Goal: Transaction & Acquisition: Purchase product/service

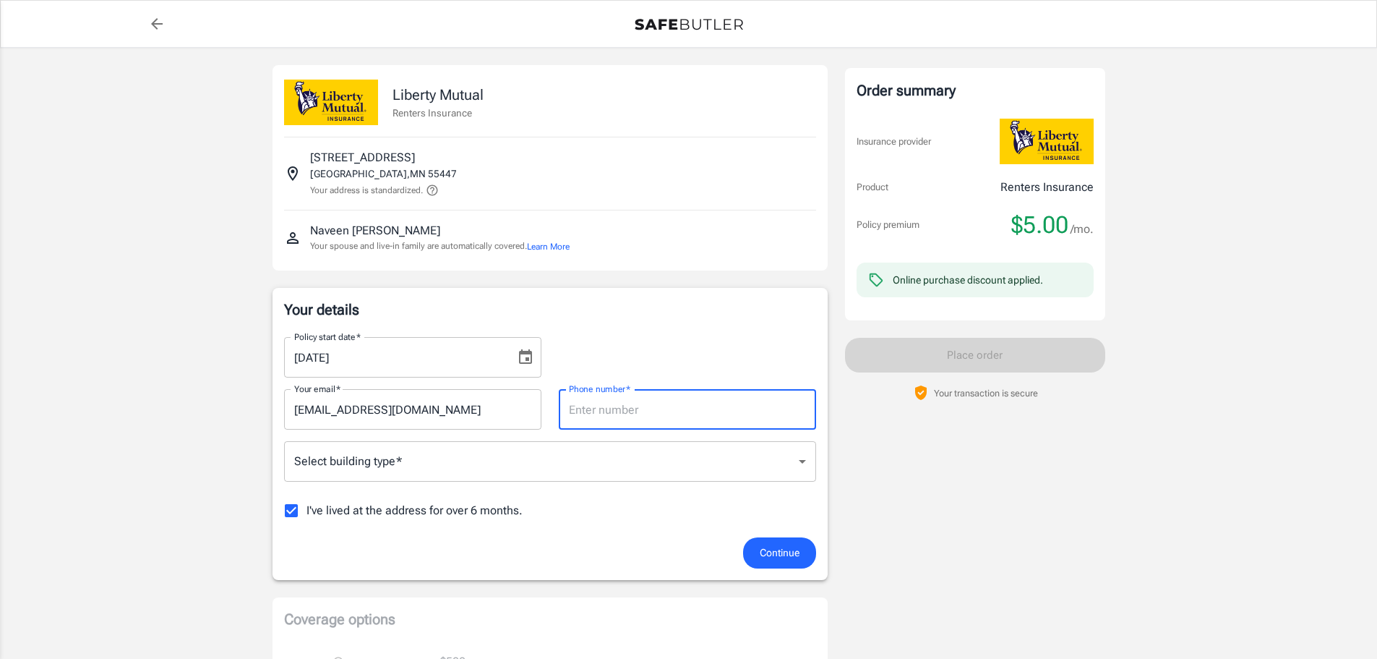
click at [612, 412] on input "Phone number   *" at bounding box center [687, 409] width 257 height 40
type input "6514944013"
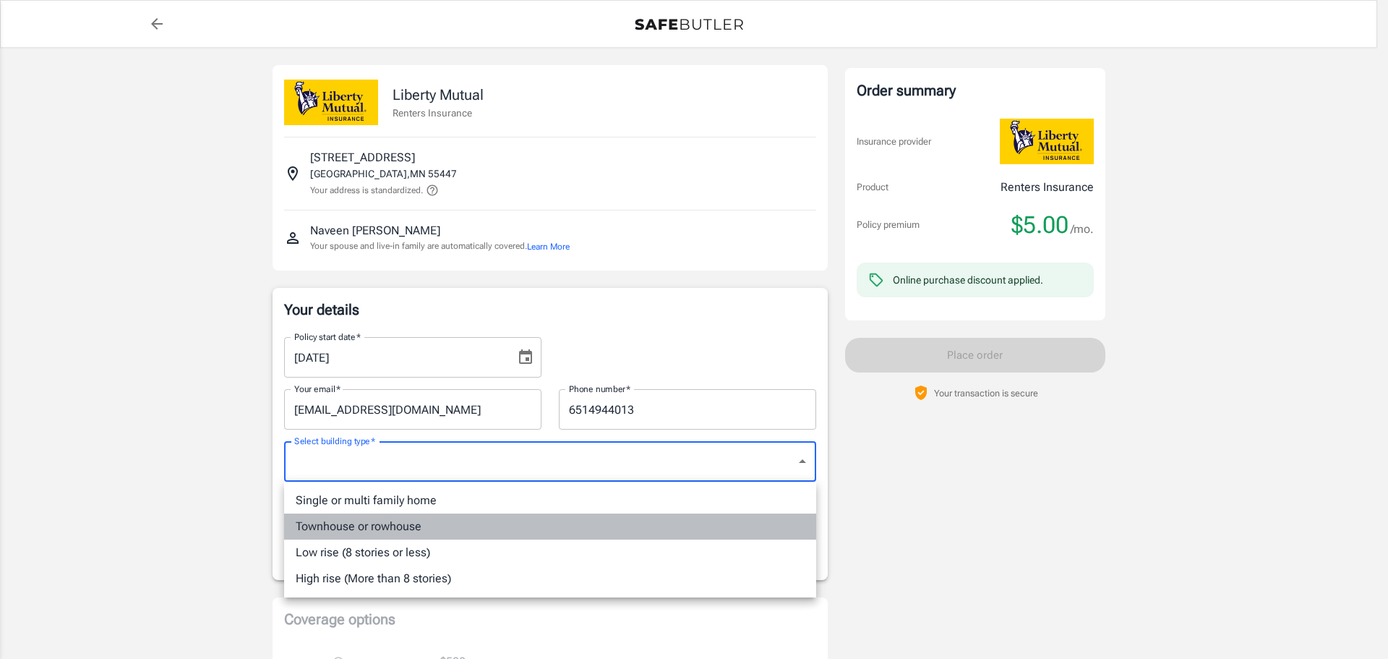
click at [434, 529] on li "Townhouse or rowhouse" at bounding box center [550, 526] width 532 height 26
type input "townhouse"
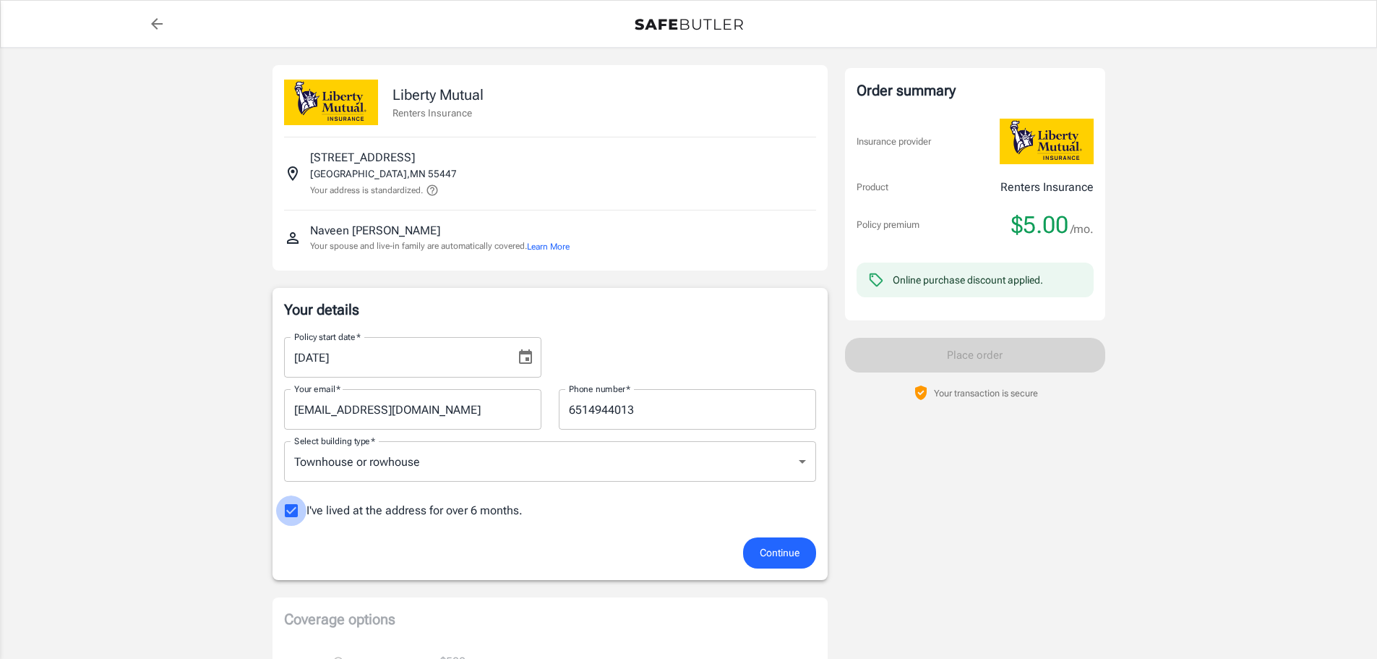
click at [294, 510] on input "I've lived at the address for over 6 months." at bounding box center [291, 510] width 30 height 30
checkbox input "false"
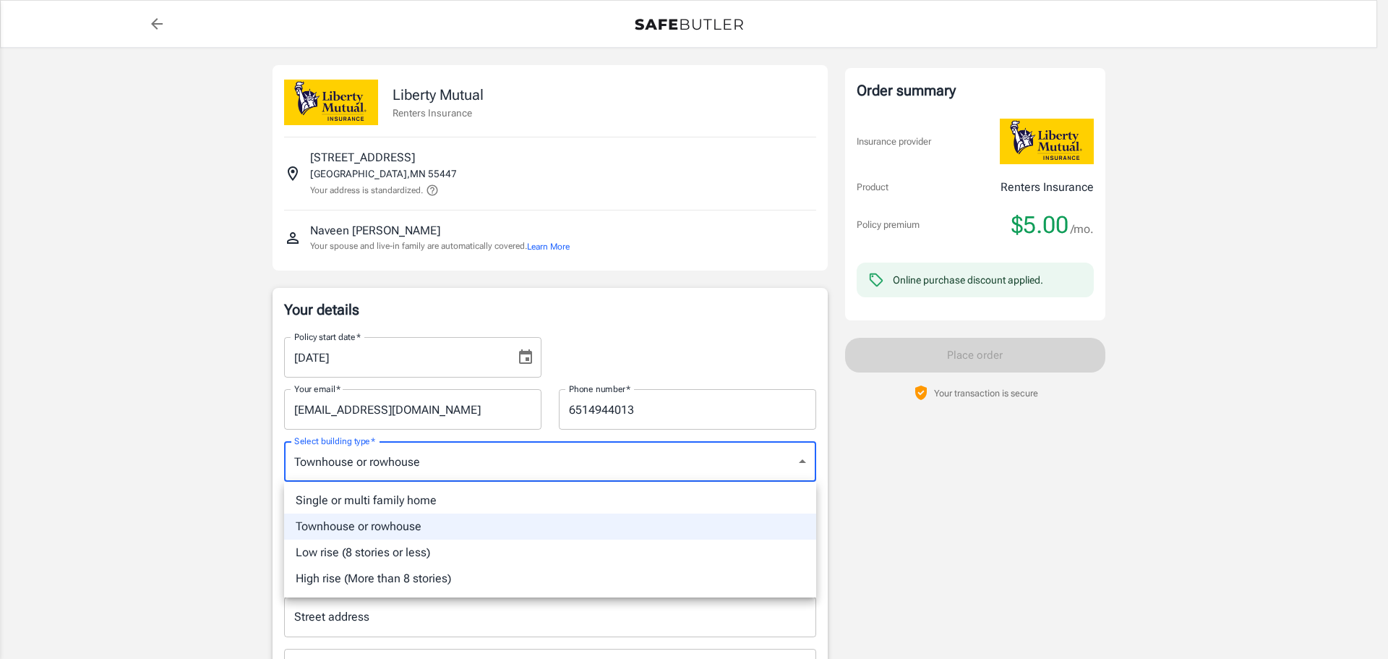
click at [418, 462] on div at bounding box center [694, 329] width 1388 height 659
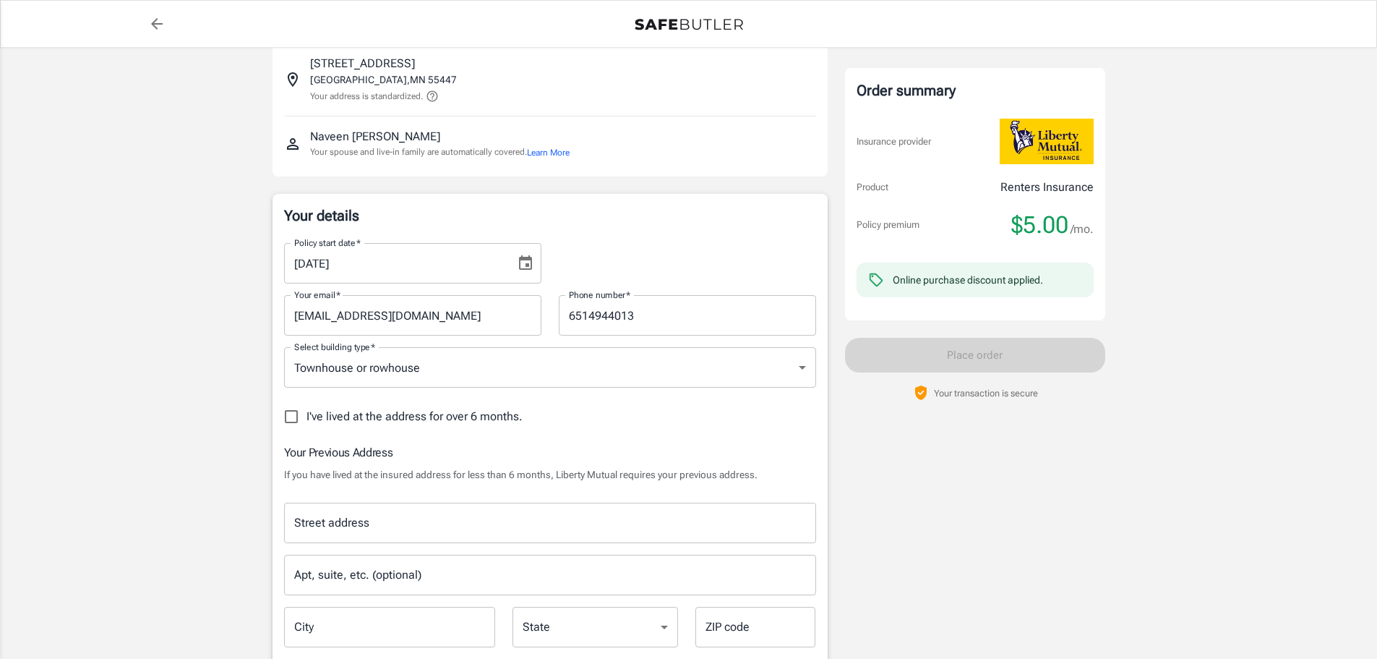
scroll to position [202, 0]
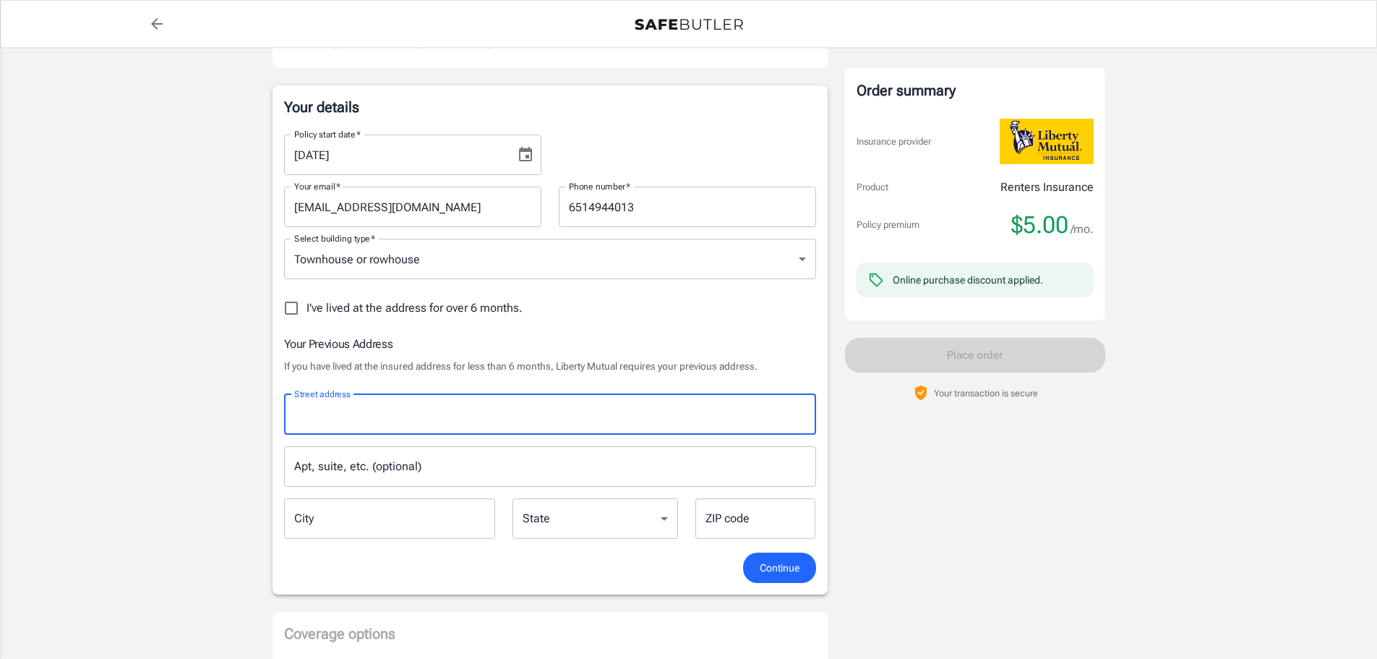
click at [565, 406] on input "Street address" at bounding box center [550, 414] width 519 height 27
type input "[STREET_ADDRESS]"
type input "townhouse"
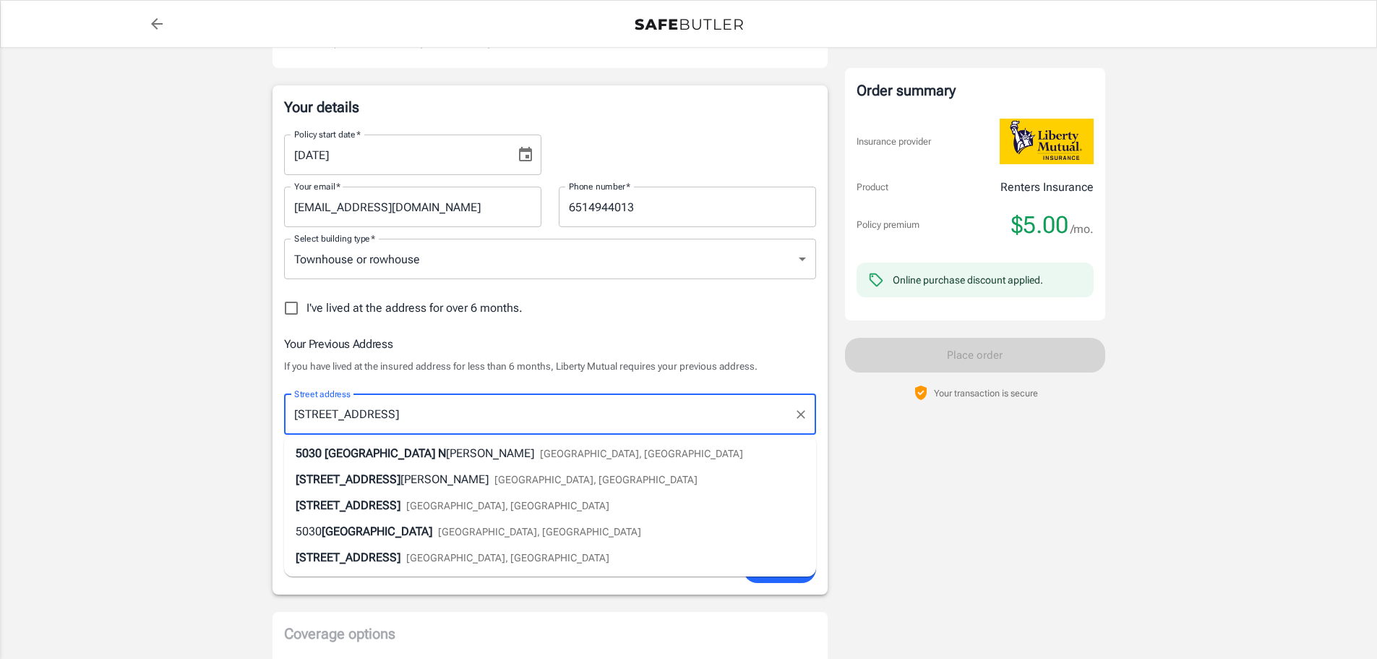
click at [397, 523] on div "[STREET_ADDRESS]" at bounding box center [469, 531] width 346 height 17
type input "[STREET_ADDRESS]"
type input "[GEOGRAPHIC_DATA]"
select select "MN"
type input "55369"
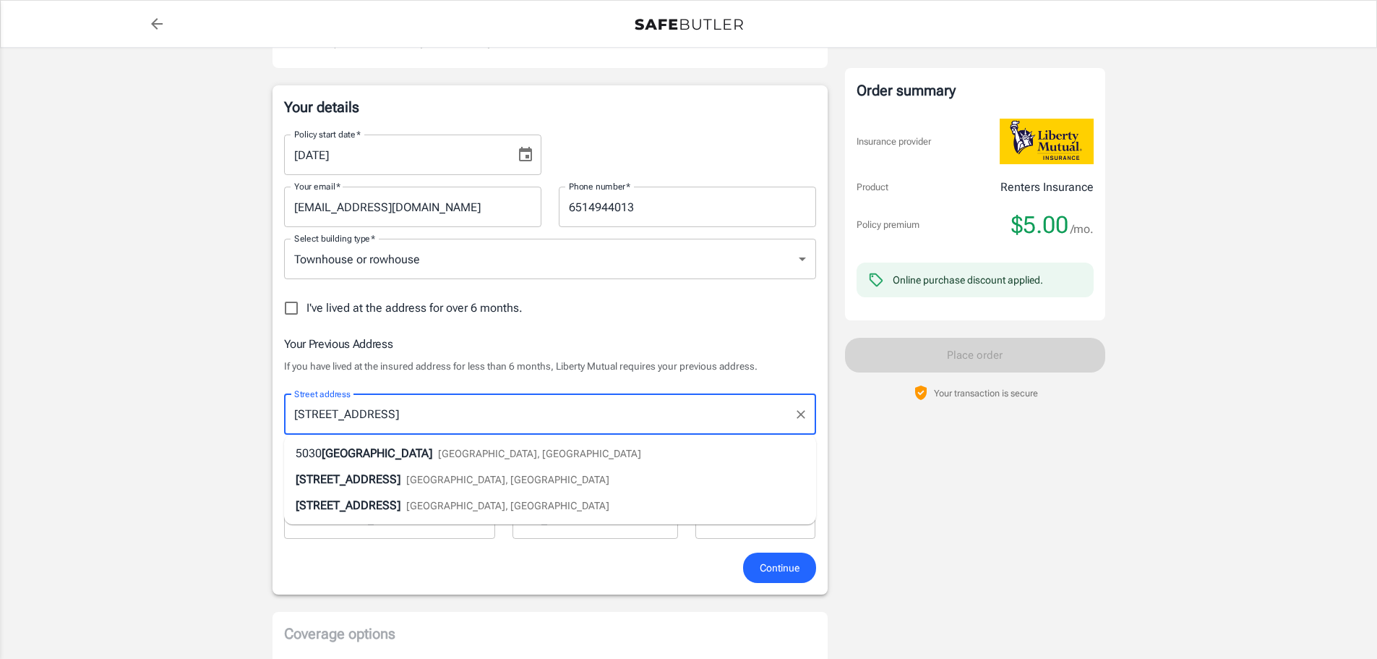
click at [431, 423] on input "[STREET_ADDRESS]" at bounding box center [539, 414] width 497 height 27
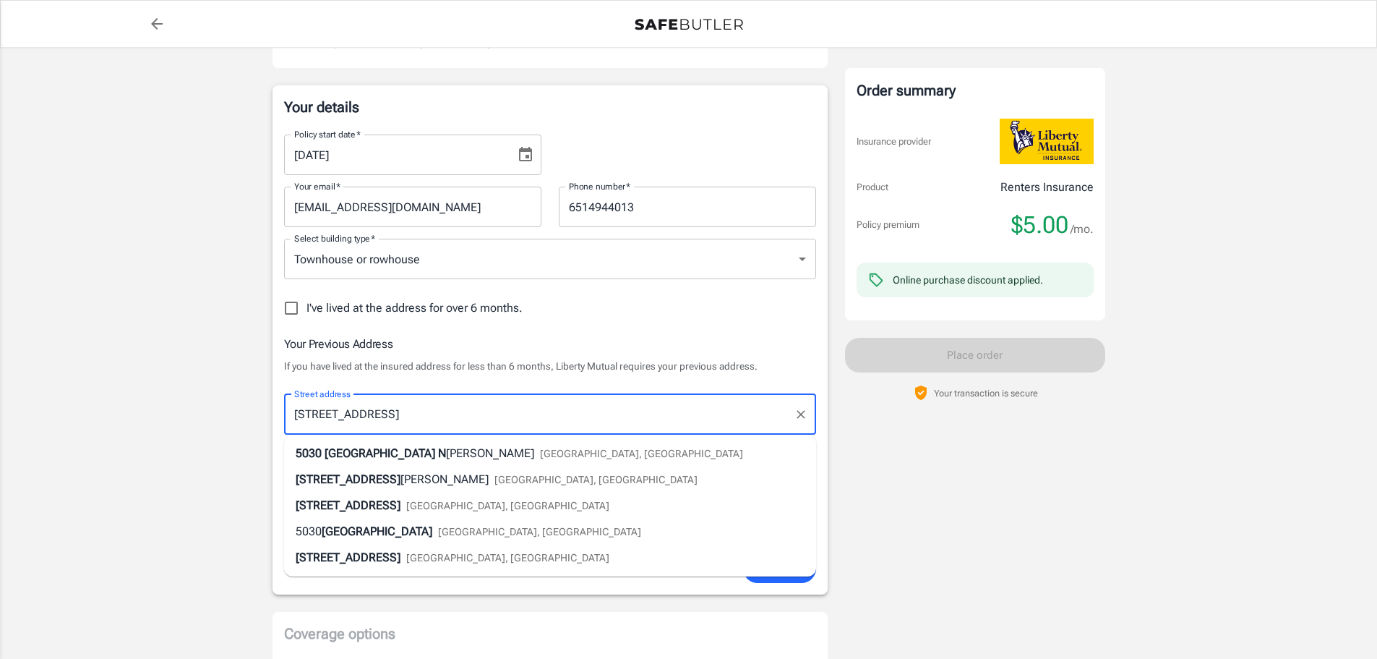
click at [391, 457] on span "[GEOGRAPHIC_DATA] N" at bounding box center [385, 453] width 121 height 14
type input "[STREET_ADDRESS]"
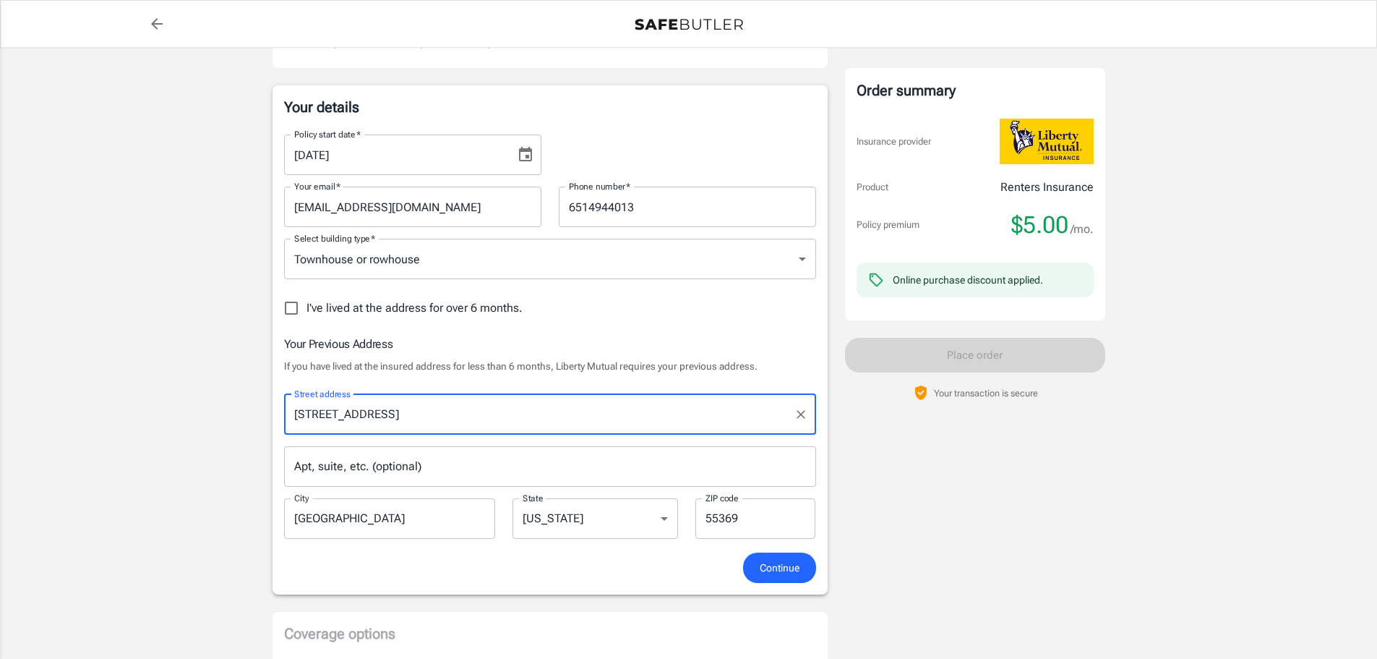
type input "[GEOGRAPHIC_DATA]"
type input "55446"
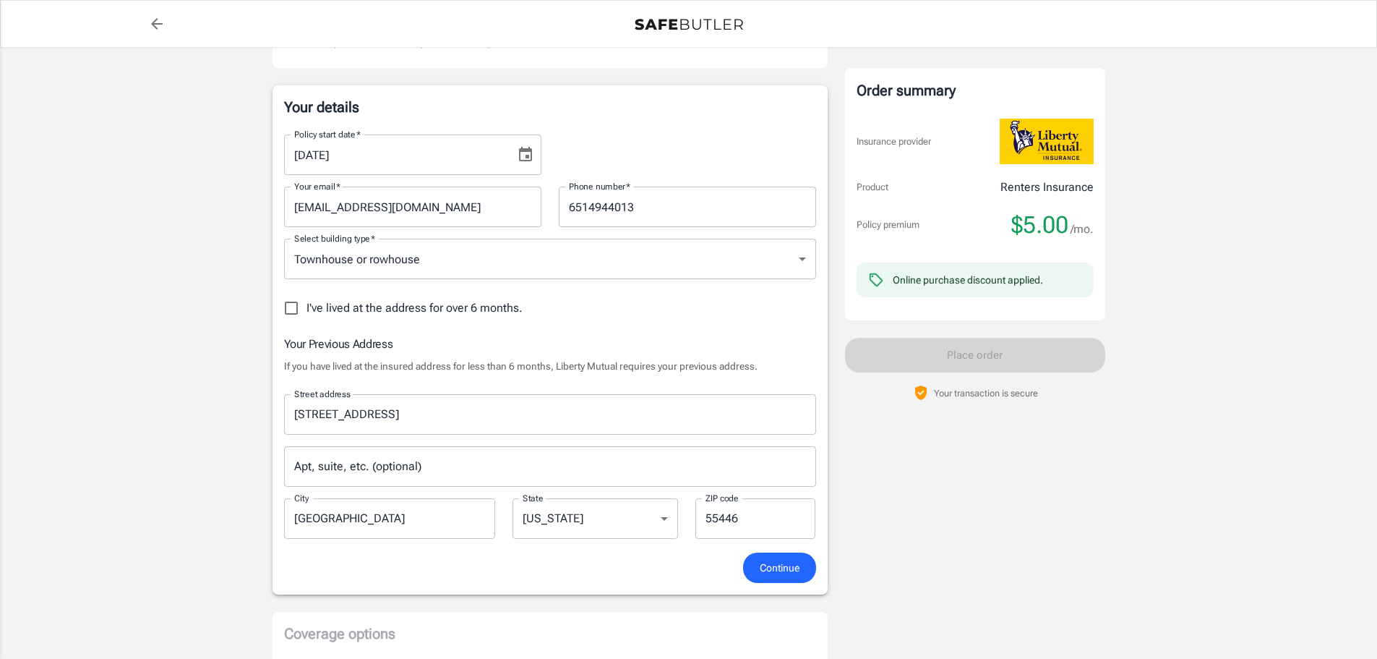
click at [760, 562] on span "Continue" at bounding box center [780, 568] width 40 height 18
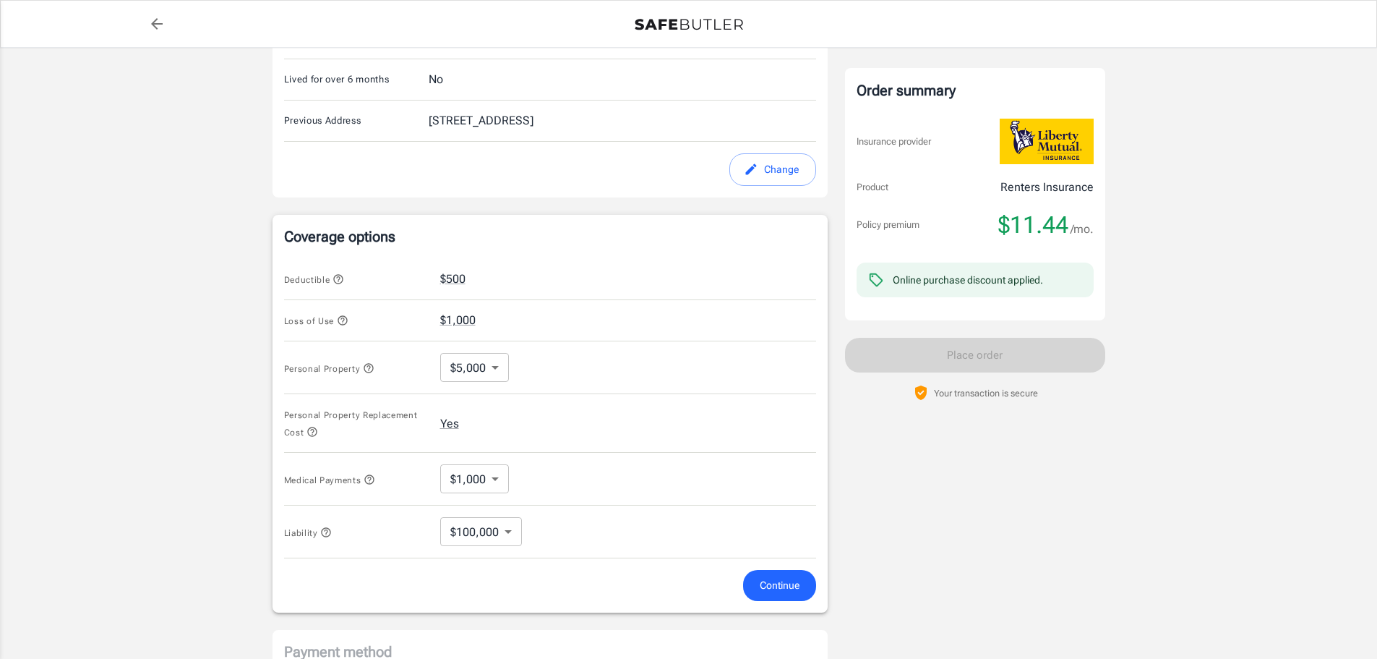
scroll to position [521, 0]
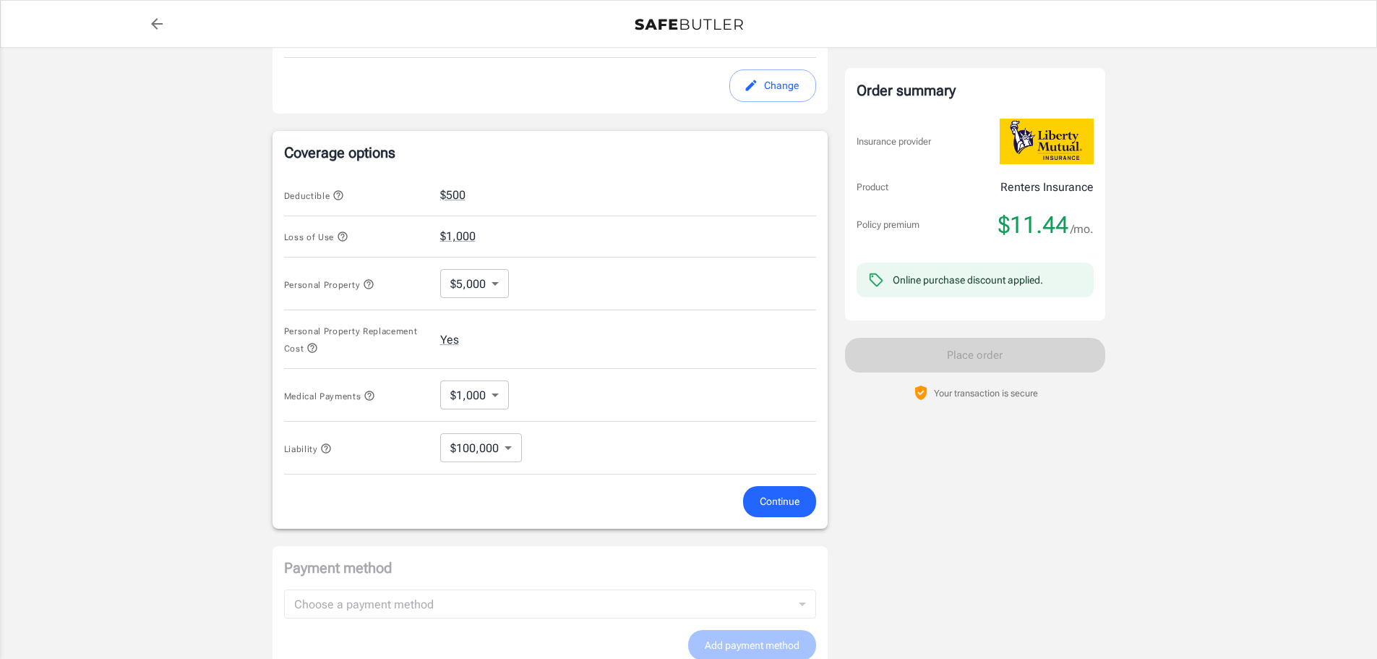
click at [929, 558] on div "Order summary Insurance provider Product Renters Insurance Policy premium $11.4…" at bounding box center [975, 164] width 260 height 1238
click at [799, 494] on span "Continue" at bounding box center [780, 501] width 40 height 18
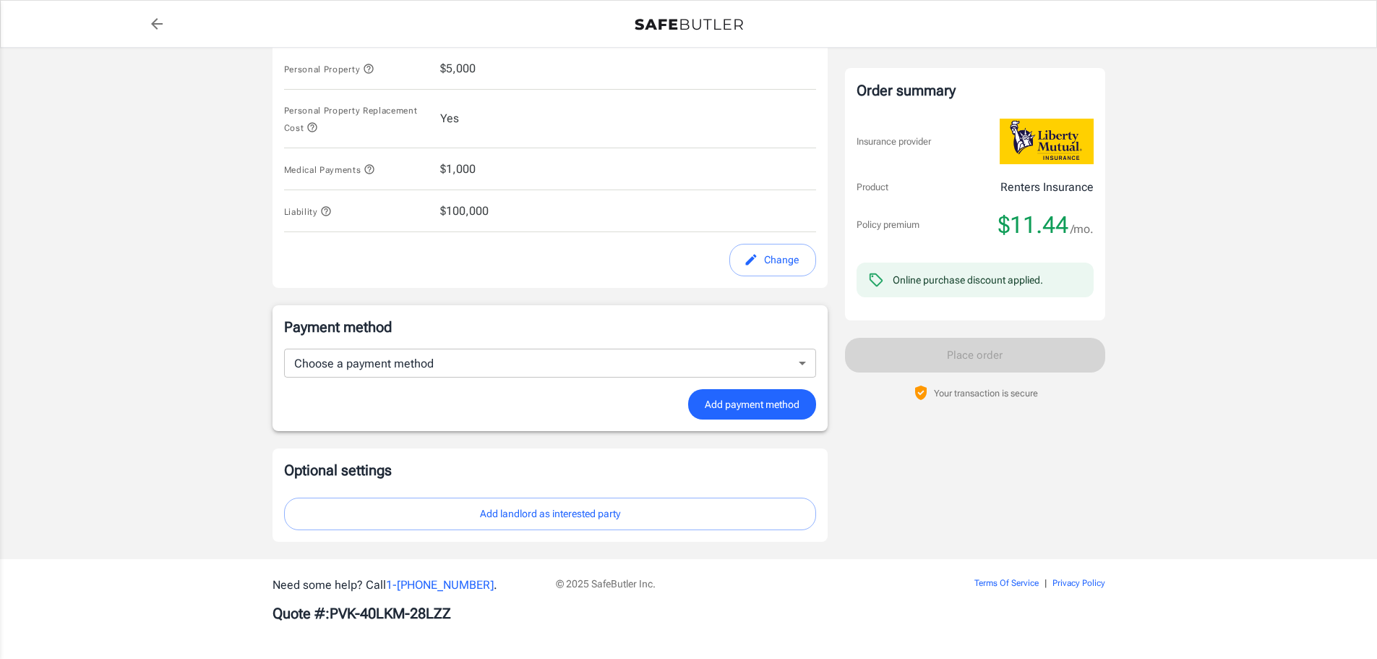
scroll to position [732, 0]
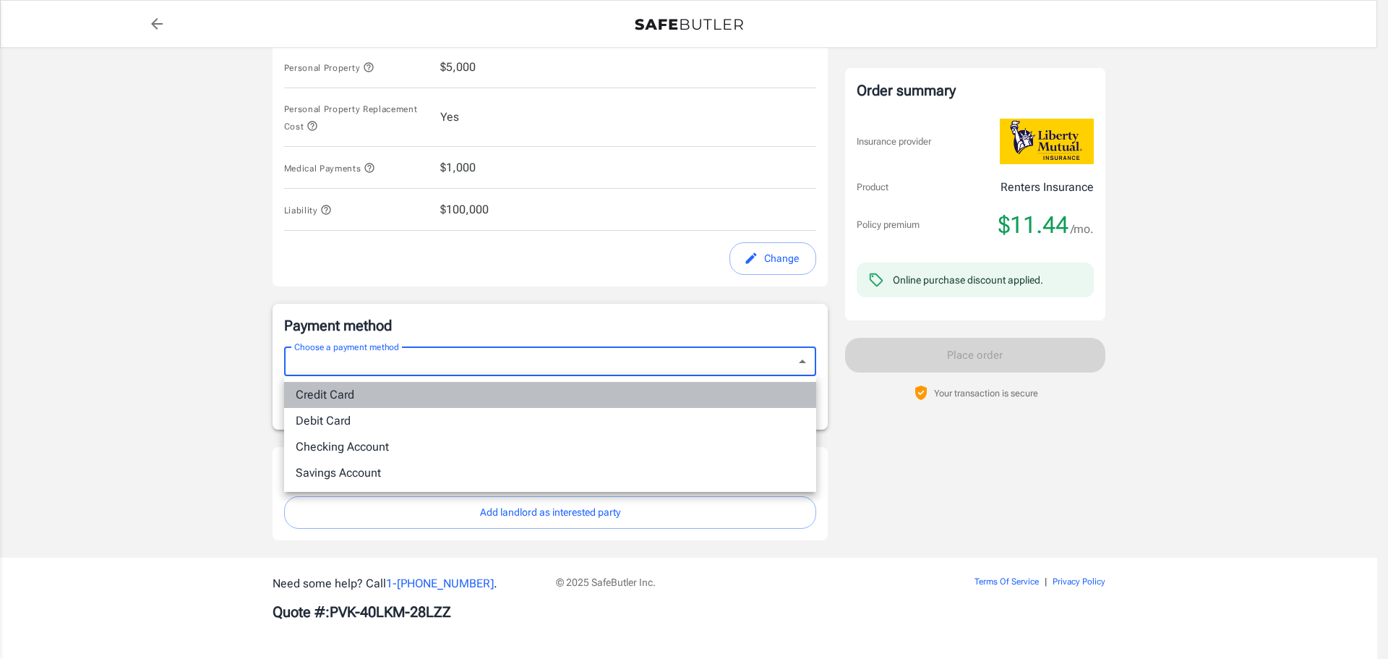
click at [377, 401] on li "Credit Card" at bounding box center [550, 395] width 532 height 26
type input "credit"
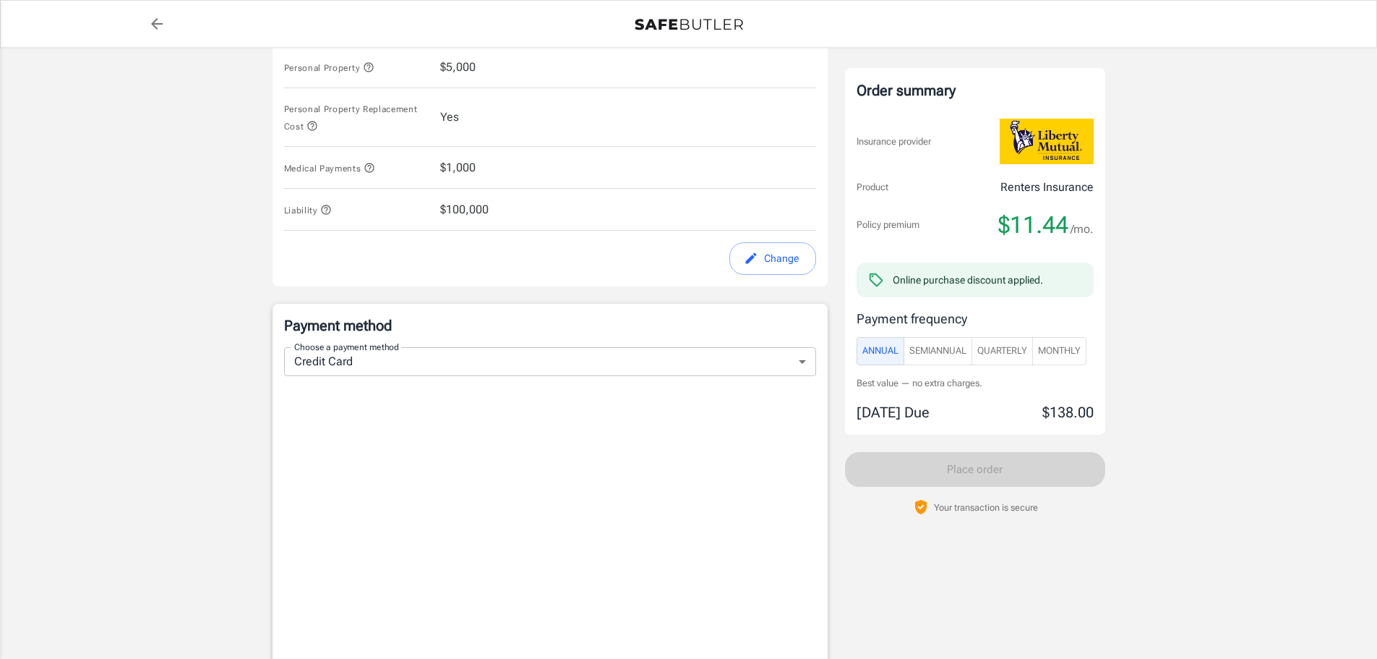
click at [1071, 557] on div "Order summary Insurance provider Product Renters Insurance Policy premium $11.4…" at bounding box center [975, 119] width 260 height 1573
click at [1061, 354] on span "Monthly" at bounding box center [1059, 351] width 43 height 17
click at [1013, 353] on span "Quarterly" at bounding box center [1002, 351] width 50 height 17
click at [1151, 580] on div "Policy premium $ 12.69 /mo Liberty Mutual Renters Insurance [STREET_ADDRESS] Yo…" at bounding box center [688, 120] width 1377 height 1608
